Goal: Task Accomplishment & Management: Manage account settings

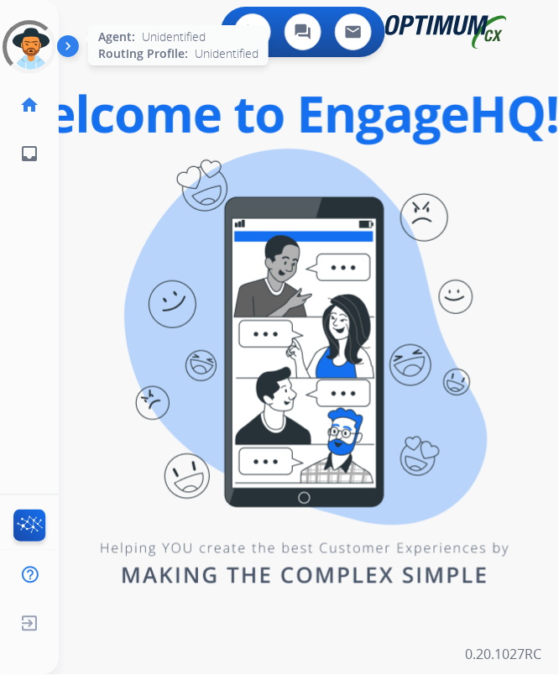
click at [38, 31] on div at bounding box center [30, 47] width 54 height 54
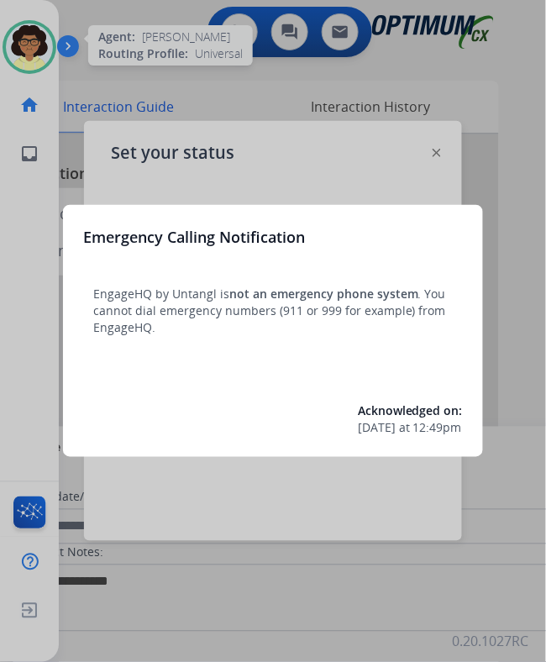
scroll to position [13, 0]
click at [391, 153] on div at bounding box center [273, 331] width 546 height 662
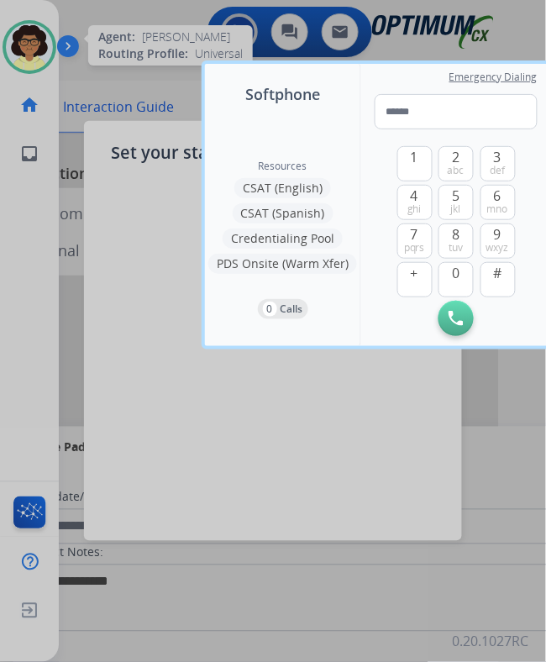
click at [218, 356] on div at bounding box center [273, 331] width 546 height 662
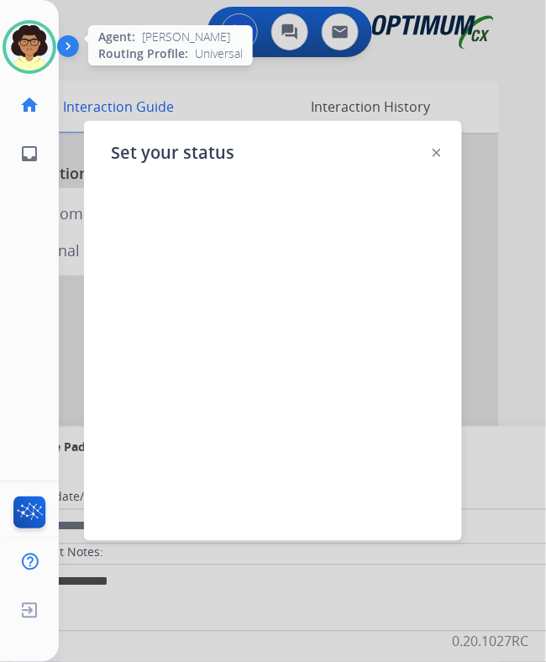
click at [222, 445] on div at bounding box center [273, 339] width 324 height 269
click at [442, 121] on div "Set your status" at bounding box center [273, 331] width 378 height 420
click at [435, 149] on img at bounding box center [437, 153] width 8 height 8
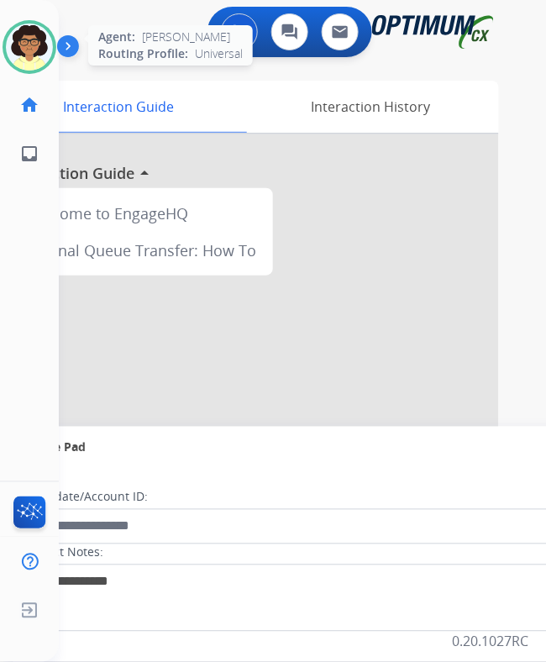
click at [30, 35] on img at bounding box center [29, 47] width 47 height 47
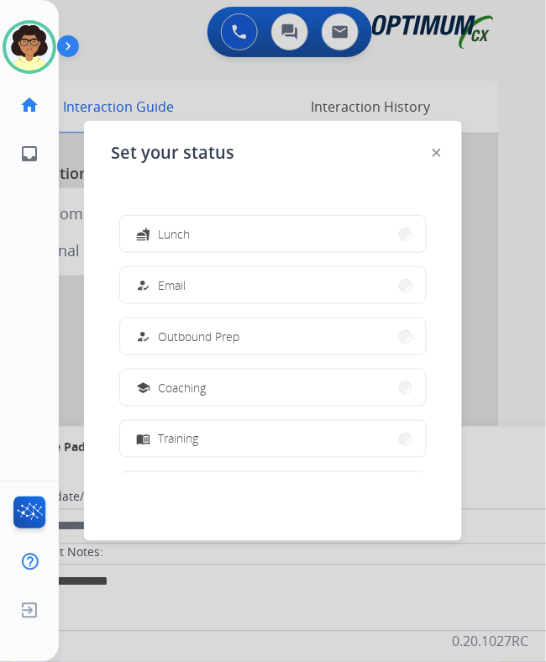
scroll to position [158, 0]
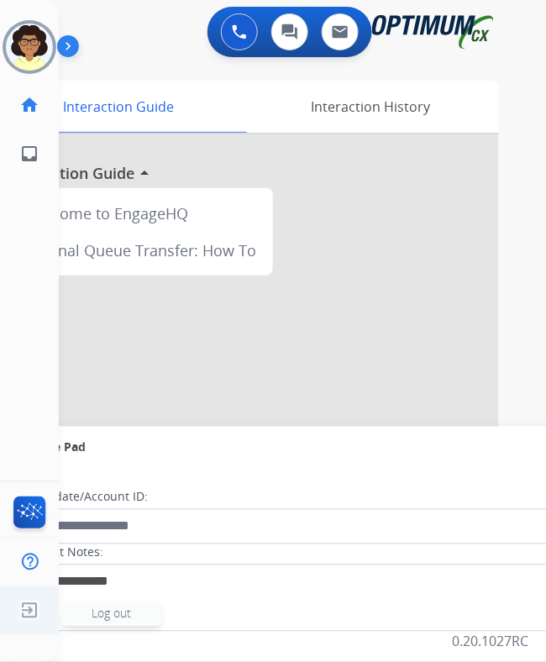
click at [29, 606] on img at bounding box center [29, 611] width 30 height 32
